Goal: Task Accomplishment & Management: Use online tool/utility

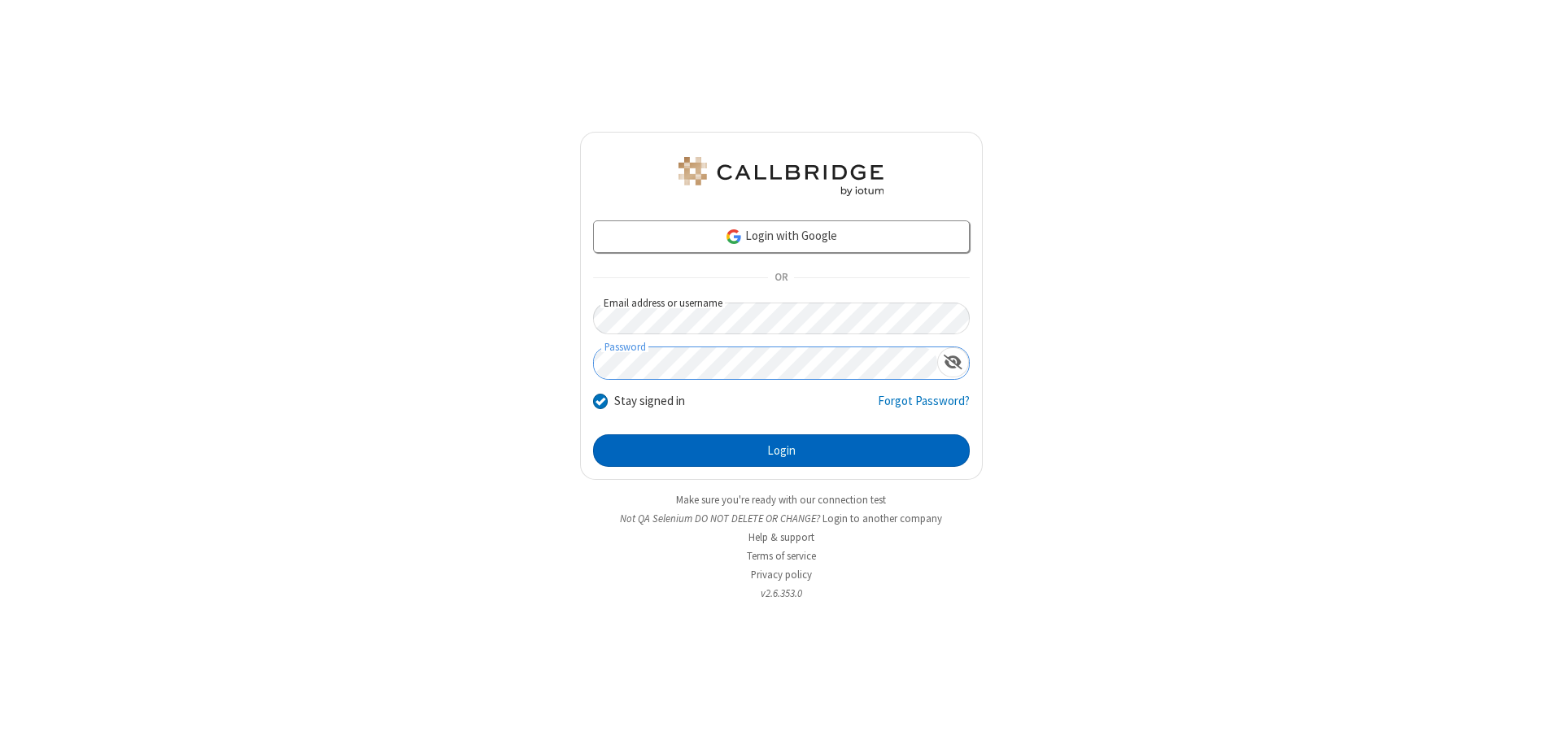
click at [781, 451] on button "Login" at bounding box center [781, 451] width 377 height 33
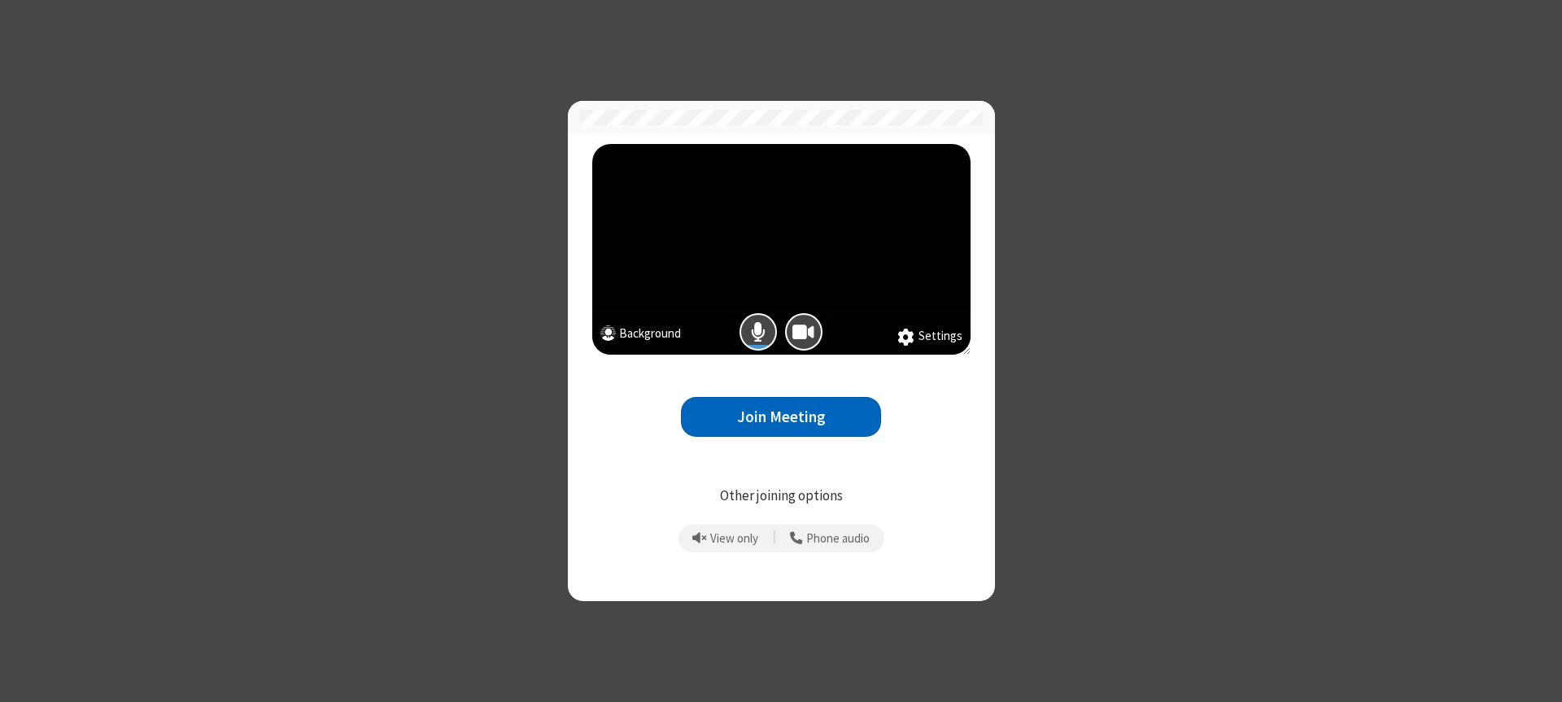
click at [781, 417] on button "Join Meeting" at bounding box center [781, 417] width 200 height 40
